Goal: Book appointment/travel/reservation

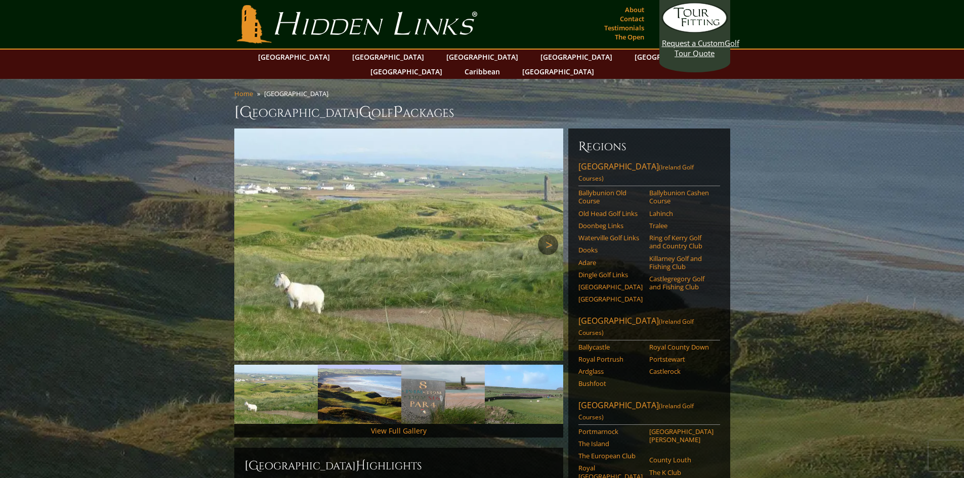
click at [549, 235] on link "Next" at bounding box center [548, 245] width 20 height 20
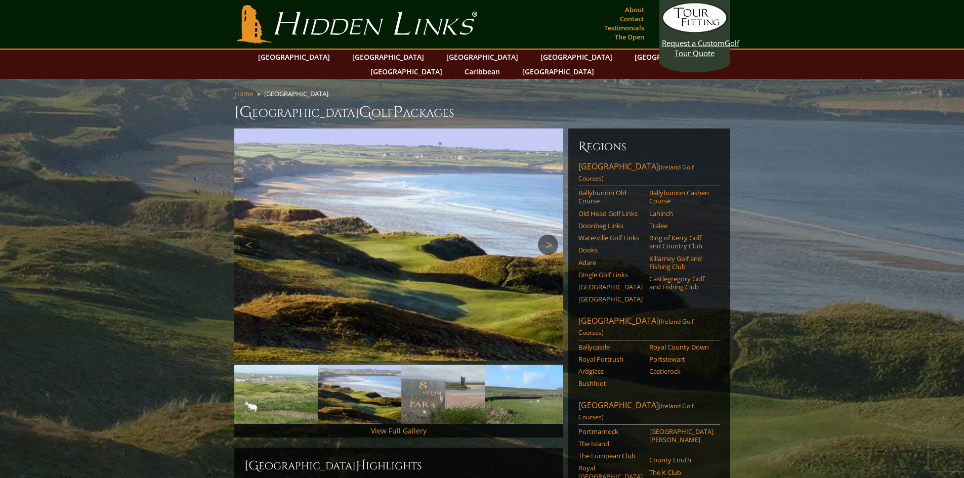
click at [549, 235] on link "Next" at bounding box center [548, 245] width 20 height 20
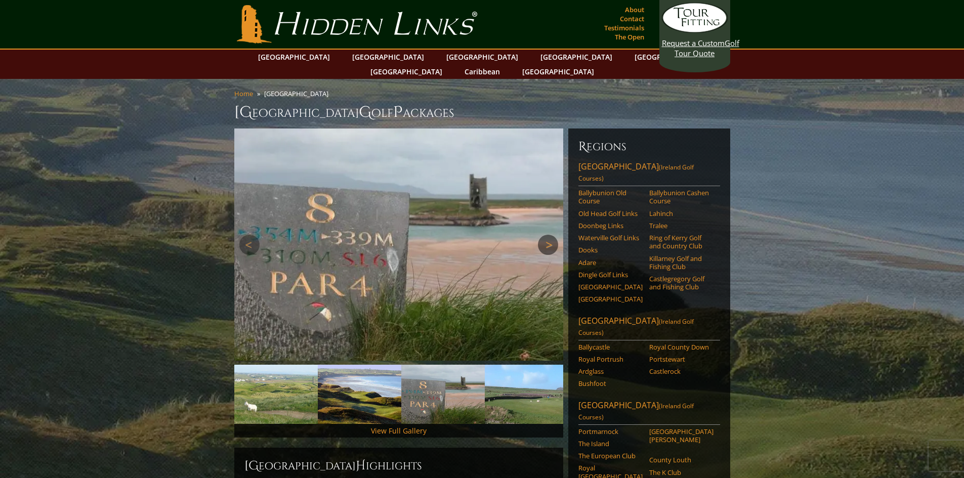
click at [549, 235] on link "Next" at bounding box center [548, 245] width 20 height 20
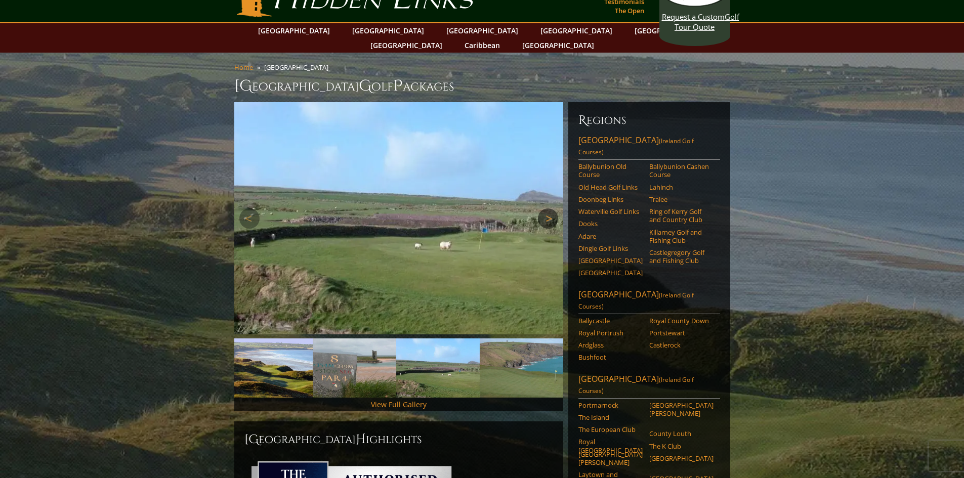
scroll to position [51, 0]
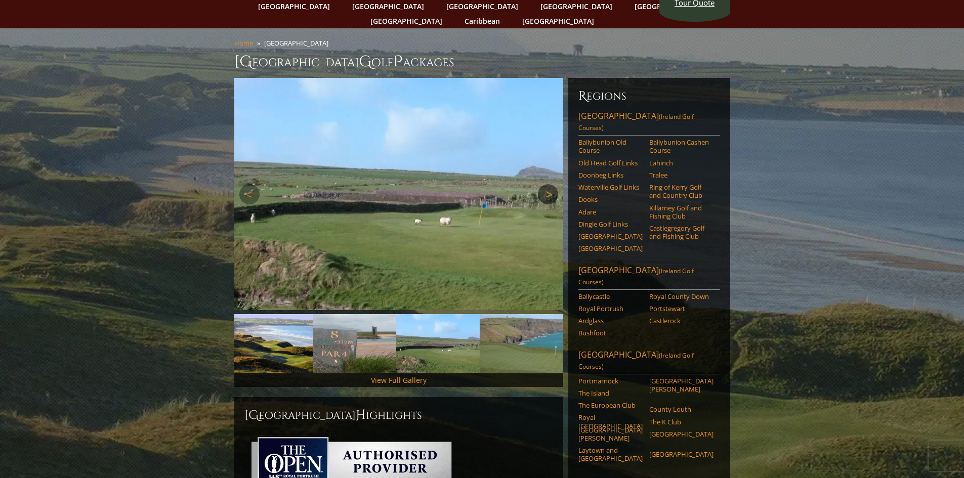
click at [555, 184] on link "Next" at bounding box center [548, 194] width 20 height 20
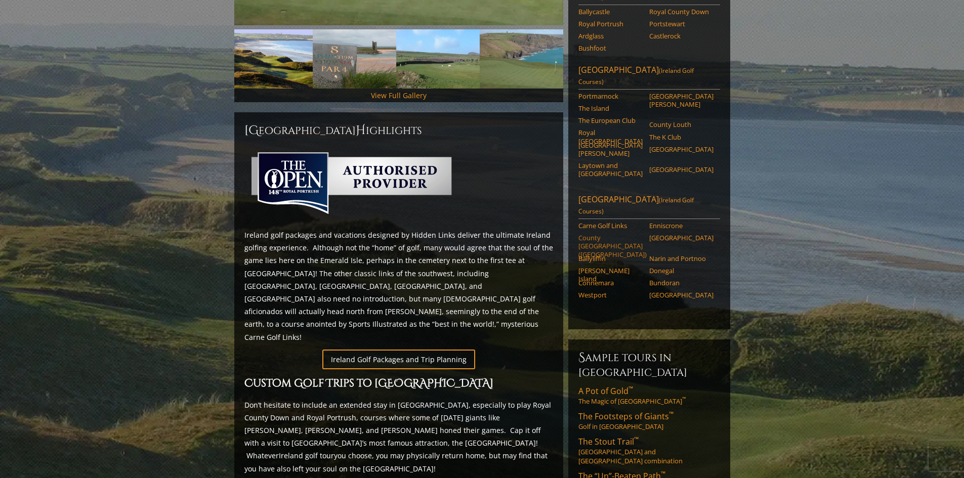
scroll to position [285, 0]
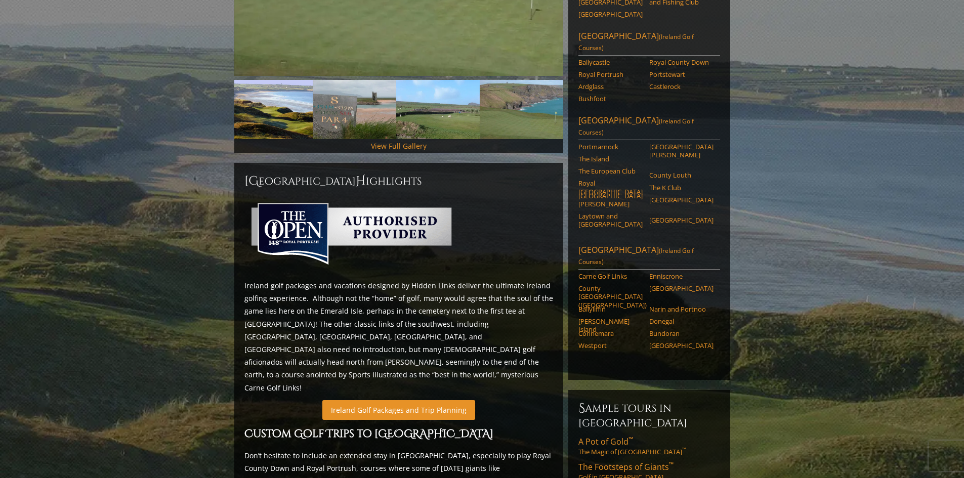
click at [458, 400] on link "Ireland Golf Packages and Trip Planning" at bounding box center [398, 410] width 153 height 20
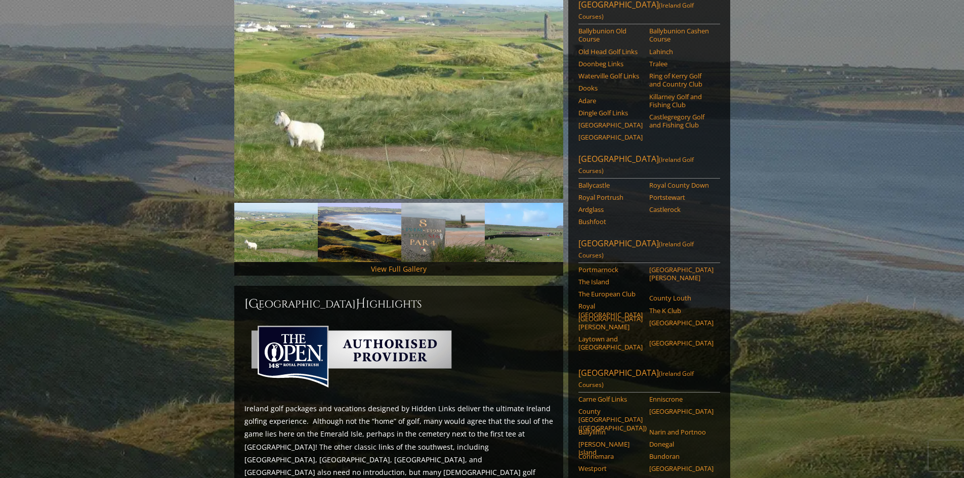
scroll to position [203, 0]
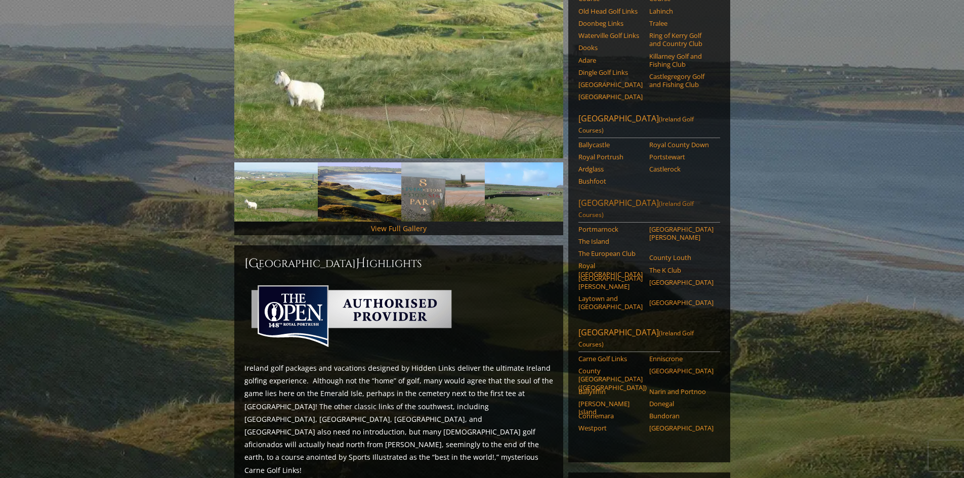
click at [603, 197] on link "[GEOGRAPHIC_DATA] Area ([GEOGRAPHIC_DATA] Golf Courses)" at bounding box center [650, 209] width 142 height 25
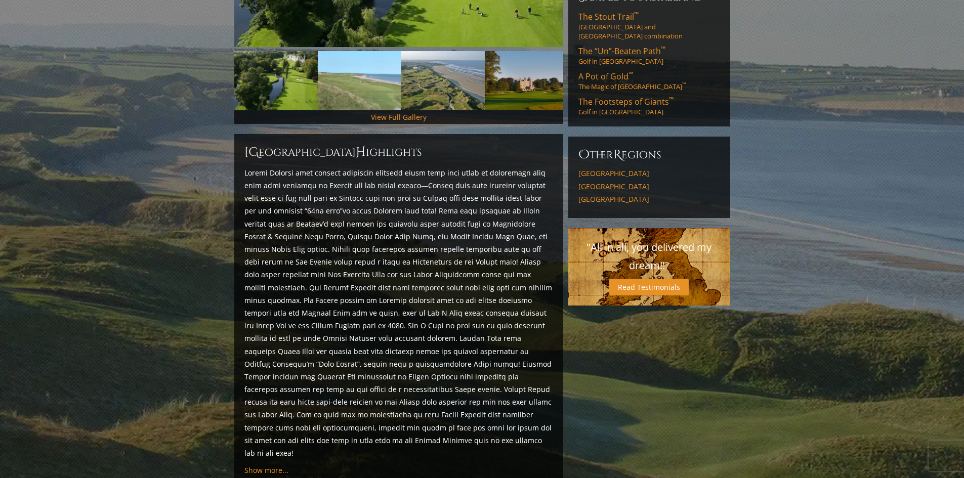
scroll to position [397, 0]
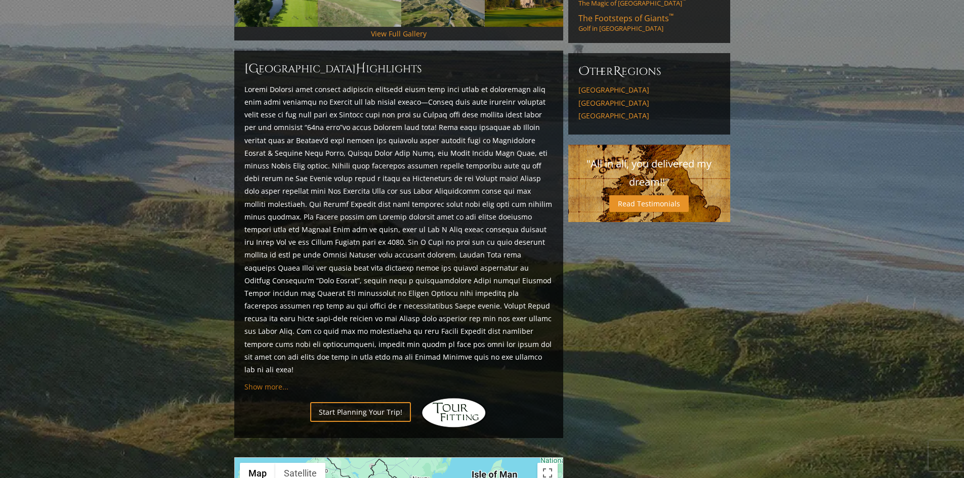
click at [265, 382] on span "Show more..." at bounding box center [267, 387] width 44 height 10
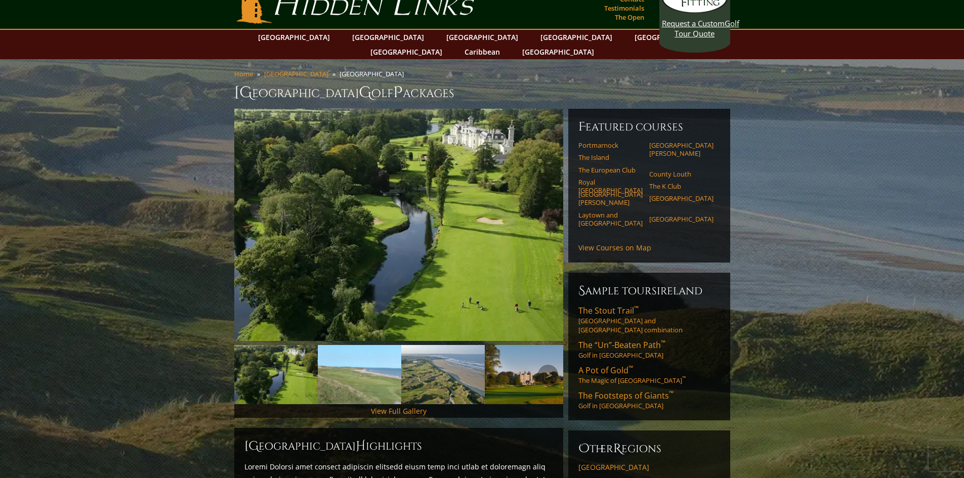
scroll to position [0, 0]
